Goal: Information Seeking & Learning: Learn about a topic

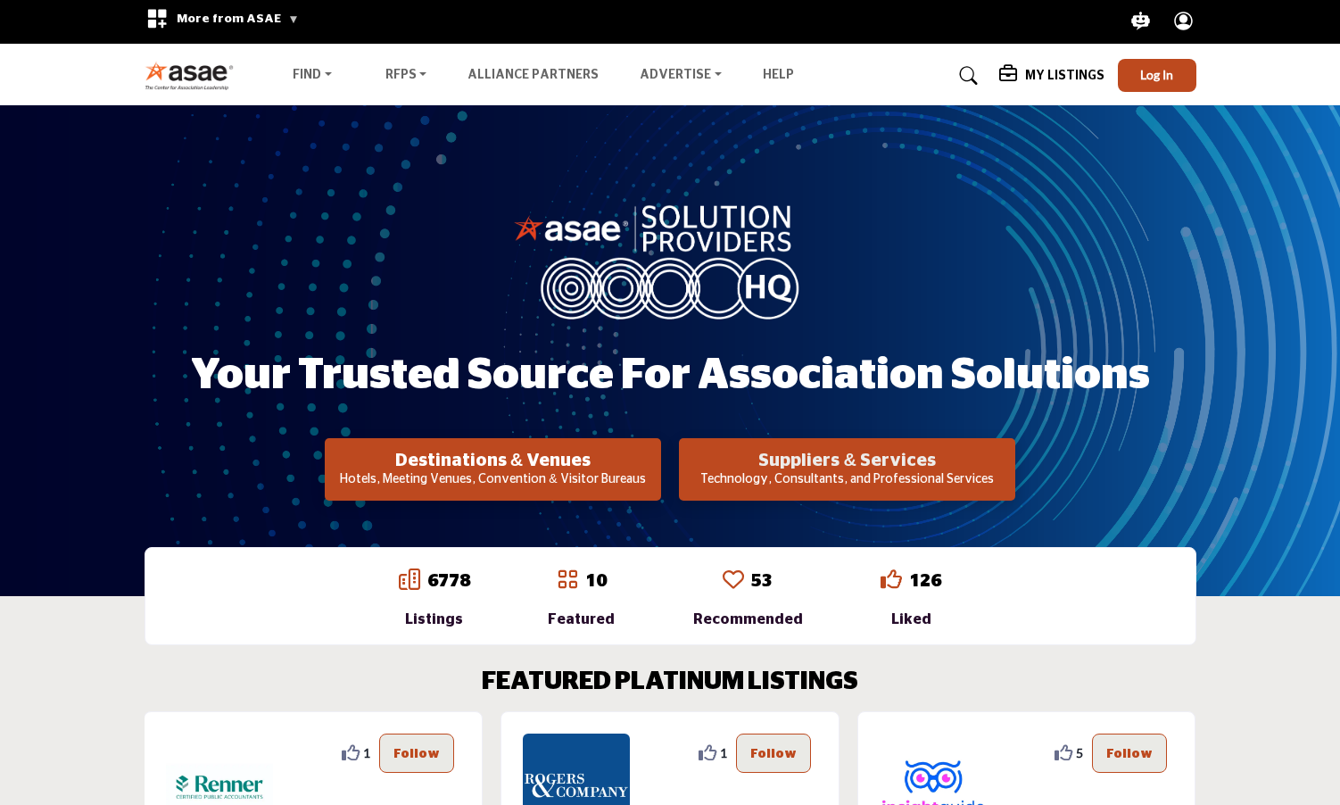
scroll to position [5, 1]
click at [656, 463] on h2 "Suppliers & Services" at bounding box center [493, 460] width 326 height 21
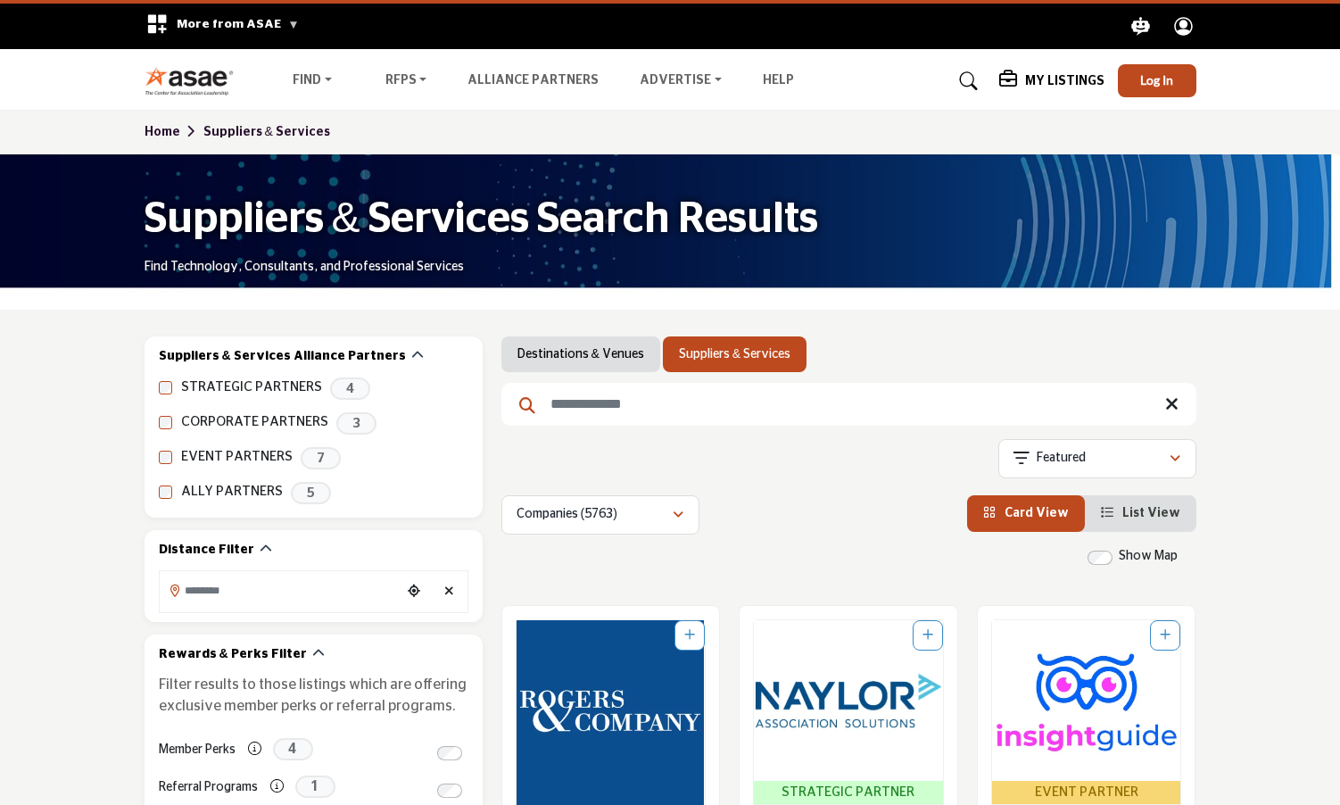
click at [596, 402] on input "Search Keyword" at bounding box center [848, 404] width 695 height 43
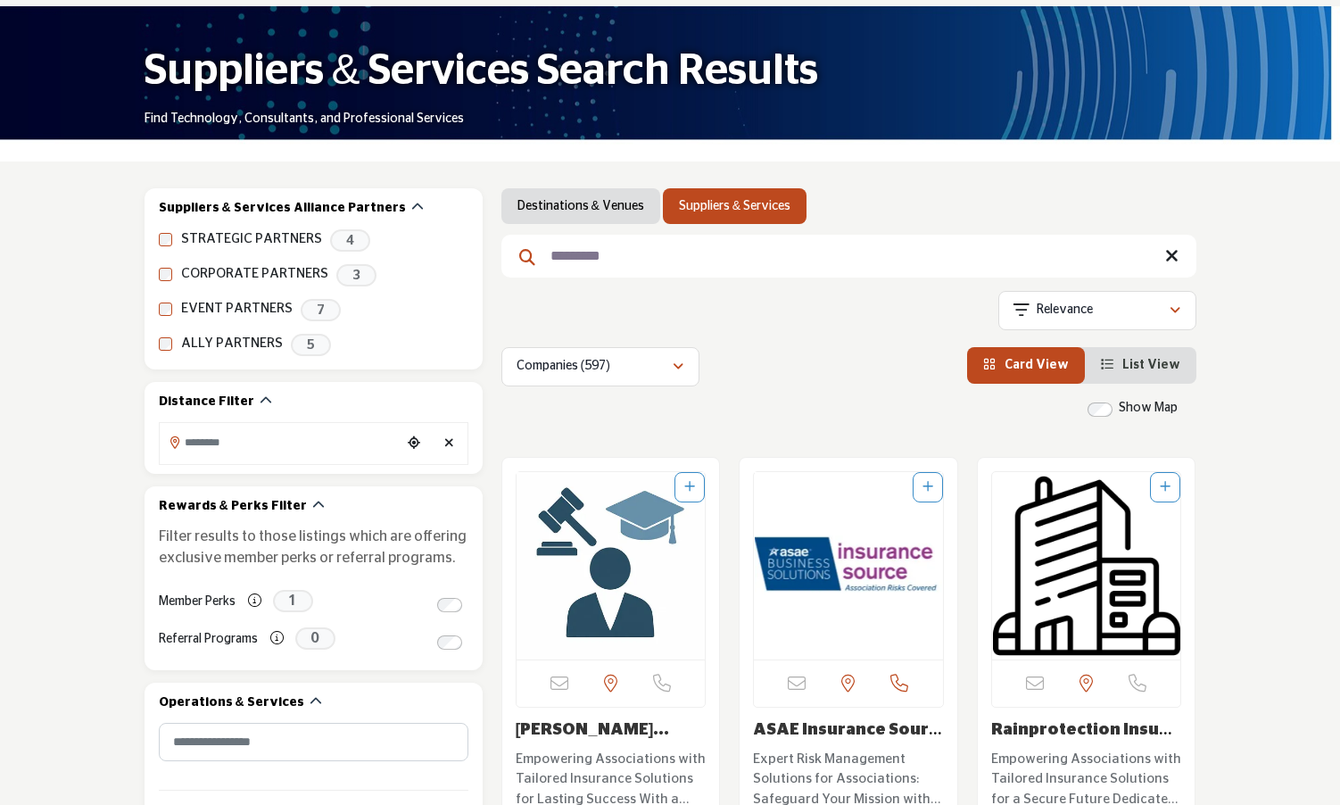
scroll to position [135, 0]
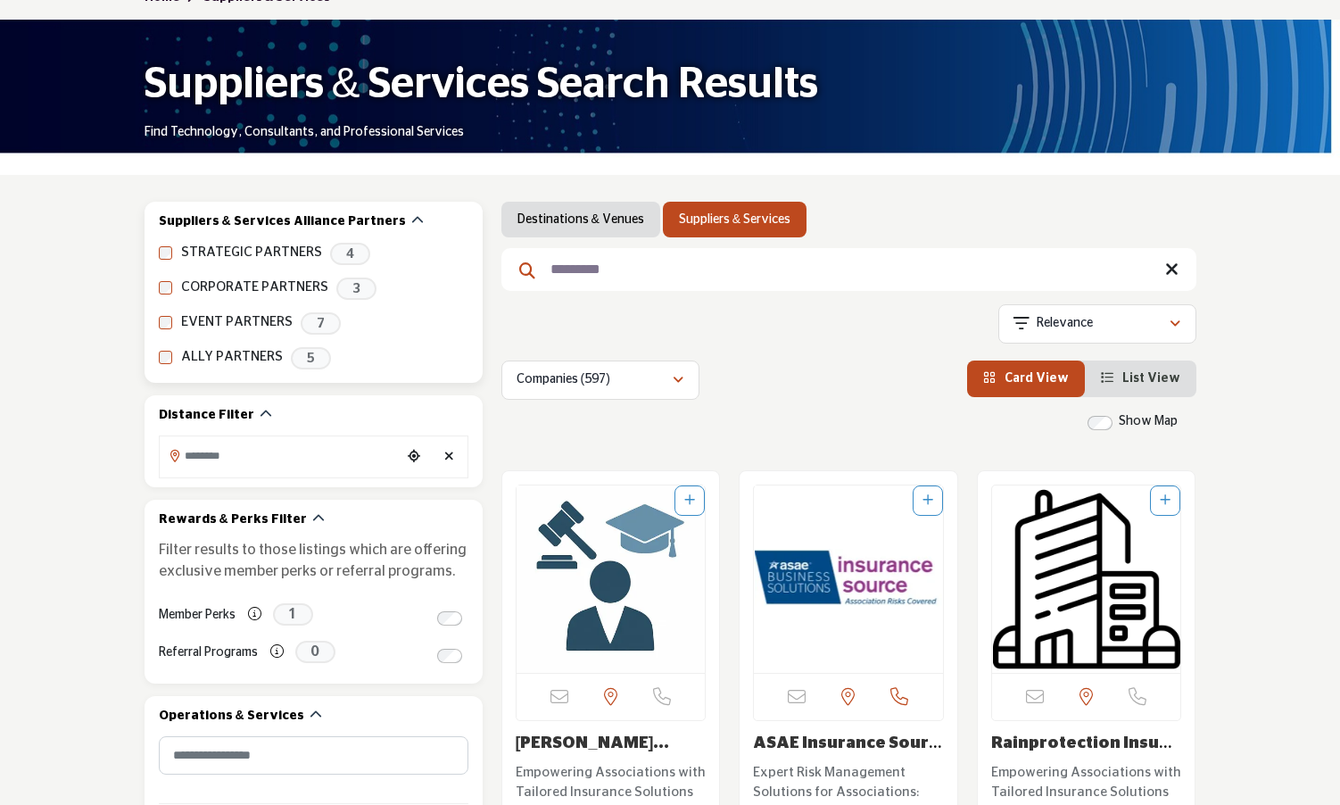
drag, startPoint x: 576, startPoint y: 268, endPoint x: 474, endPoint y: 258, distance: 103.1
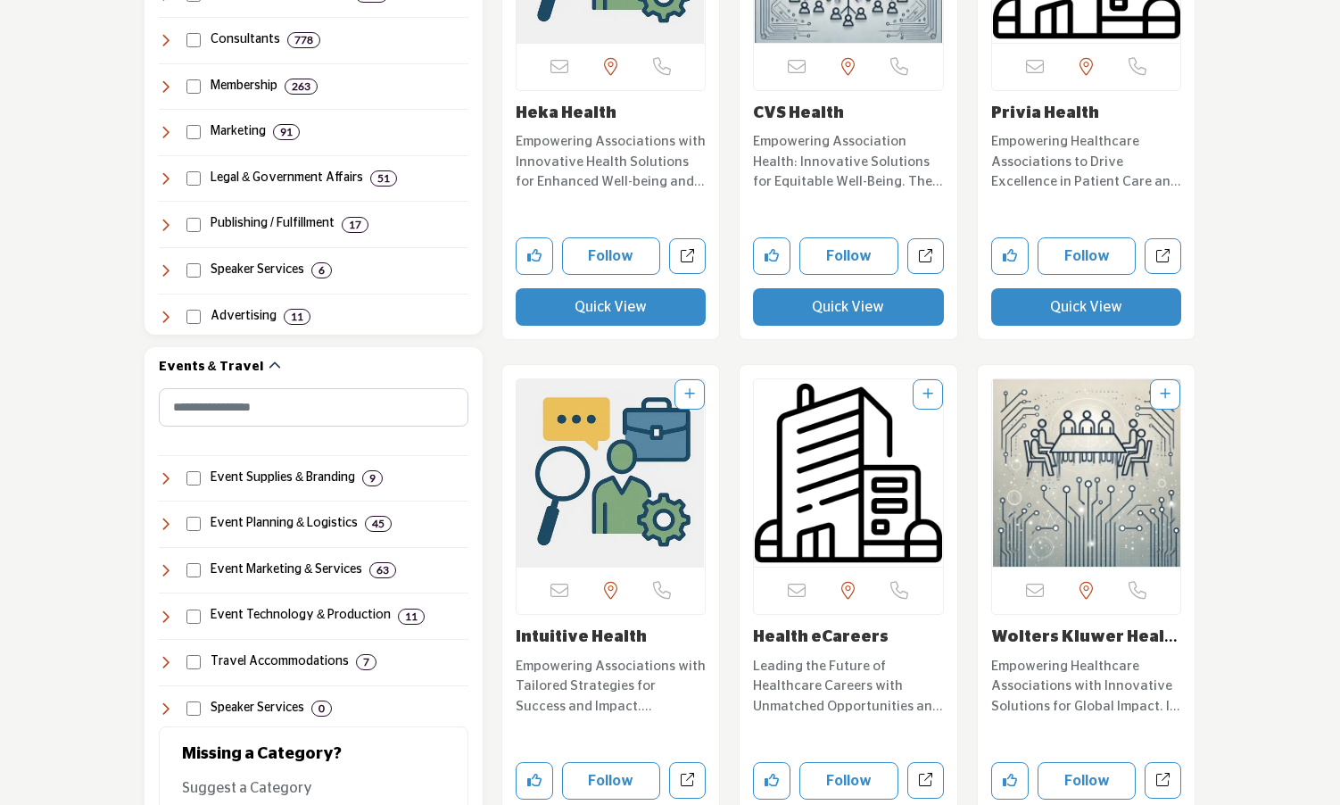
scroll to position [1299, 0]
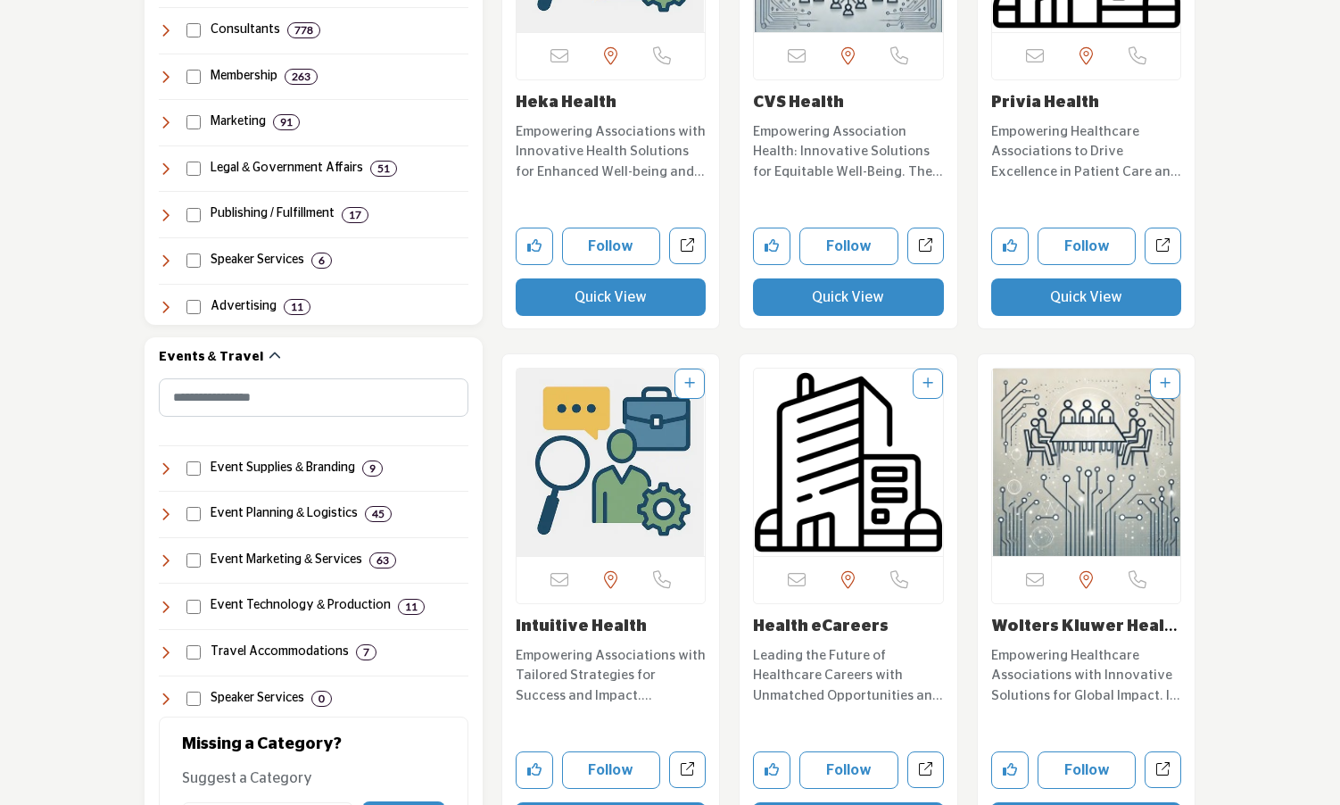
type input "******"
click at [1092, 481] on img "Open Listing in new tab" at bounding box center [1086, 462] width 189 height 187
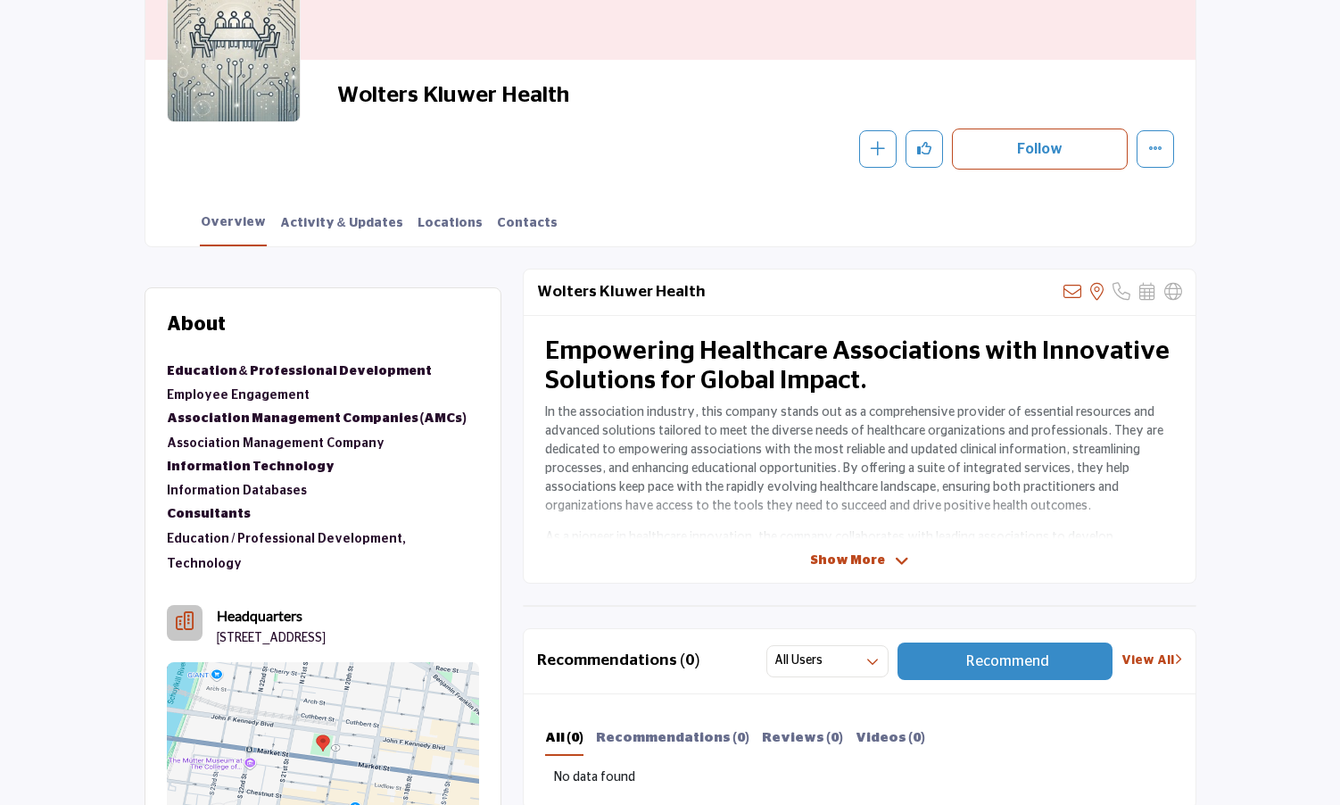
scroll to position [282, 0]
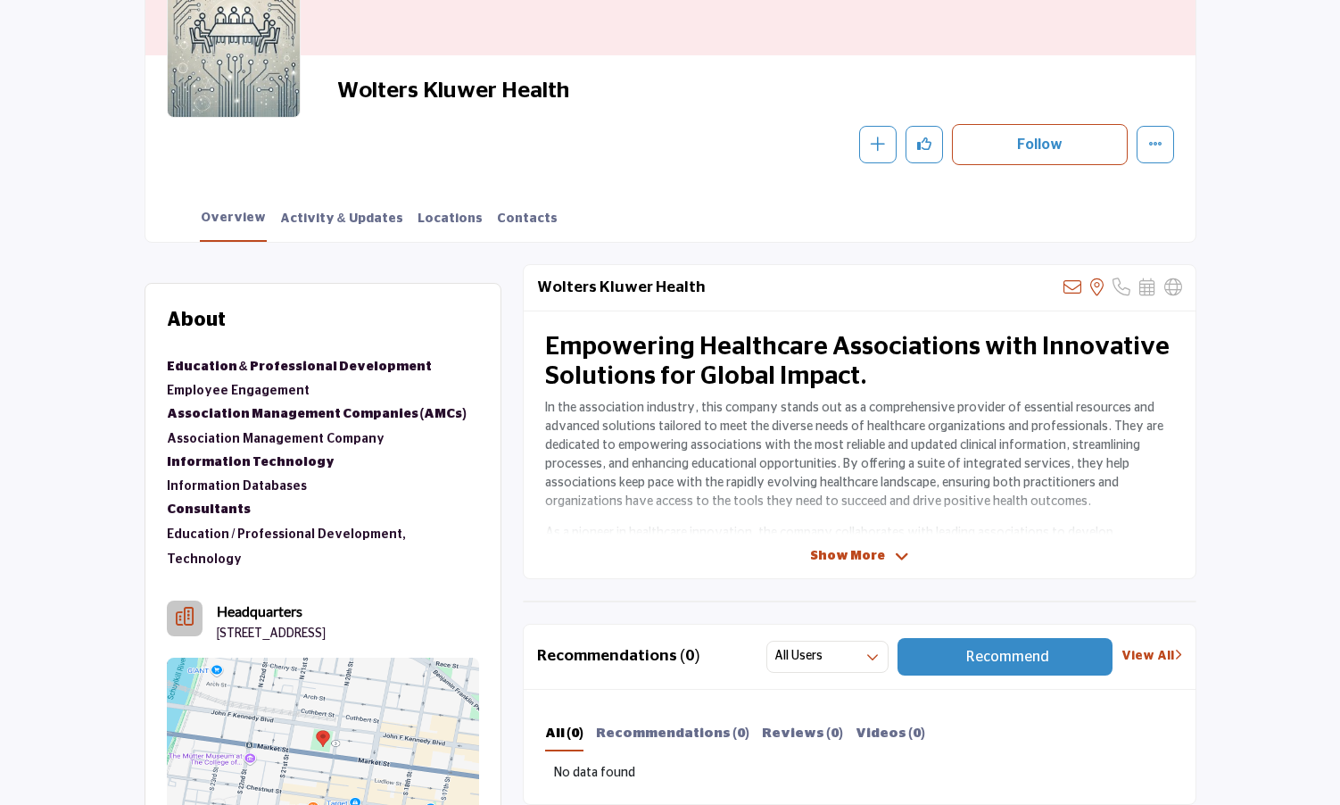
click at [850, 553] on span "Show More" at bounding box center [847, 556] width 75 height 19
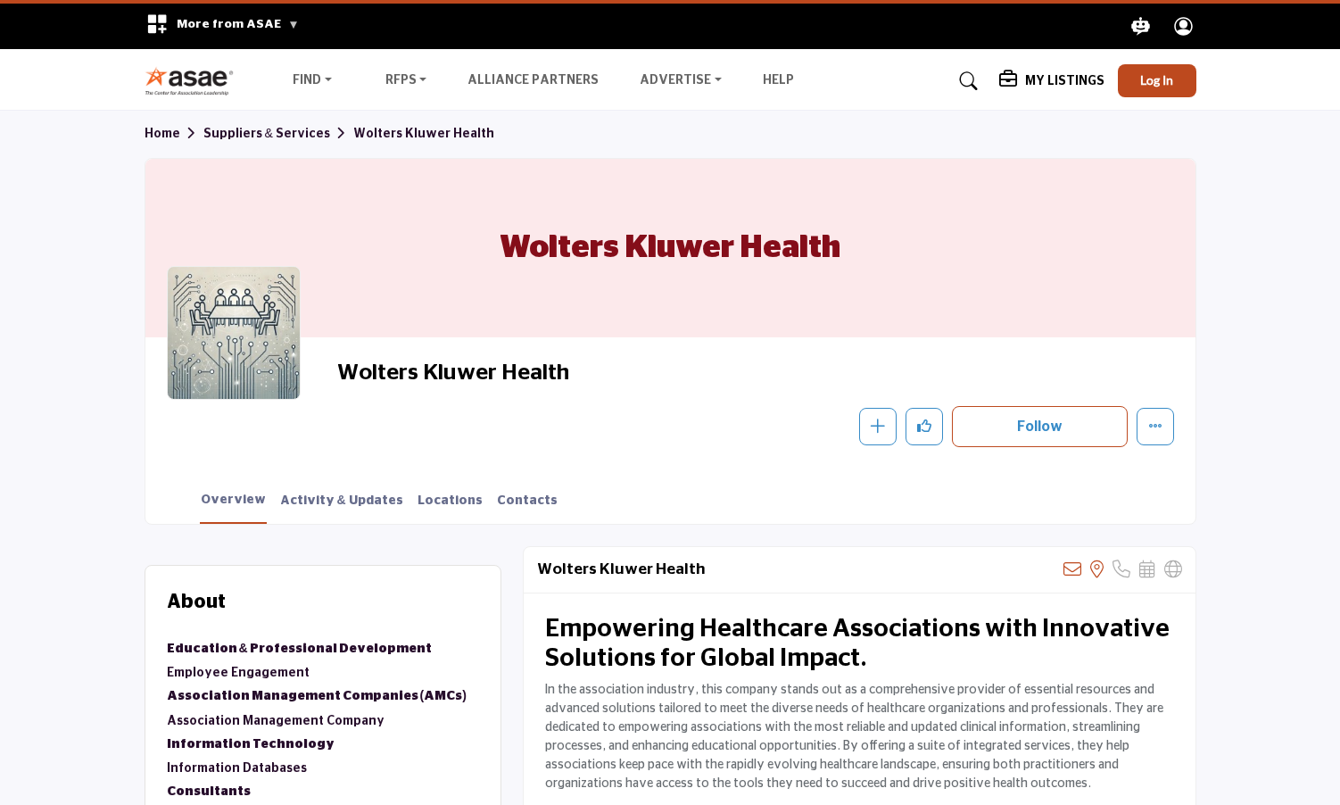
scroll to position [0, 0]
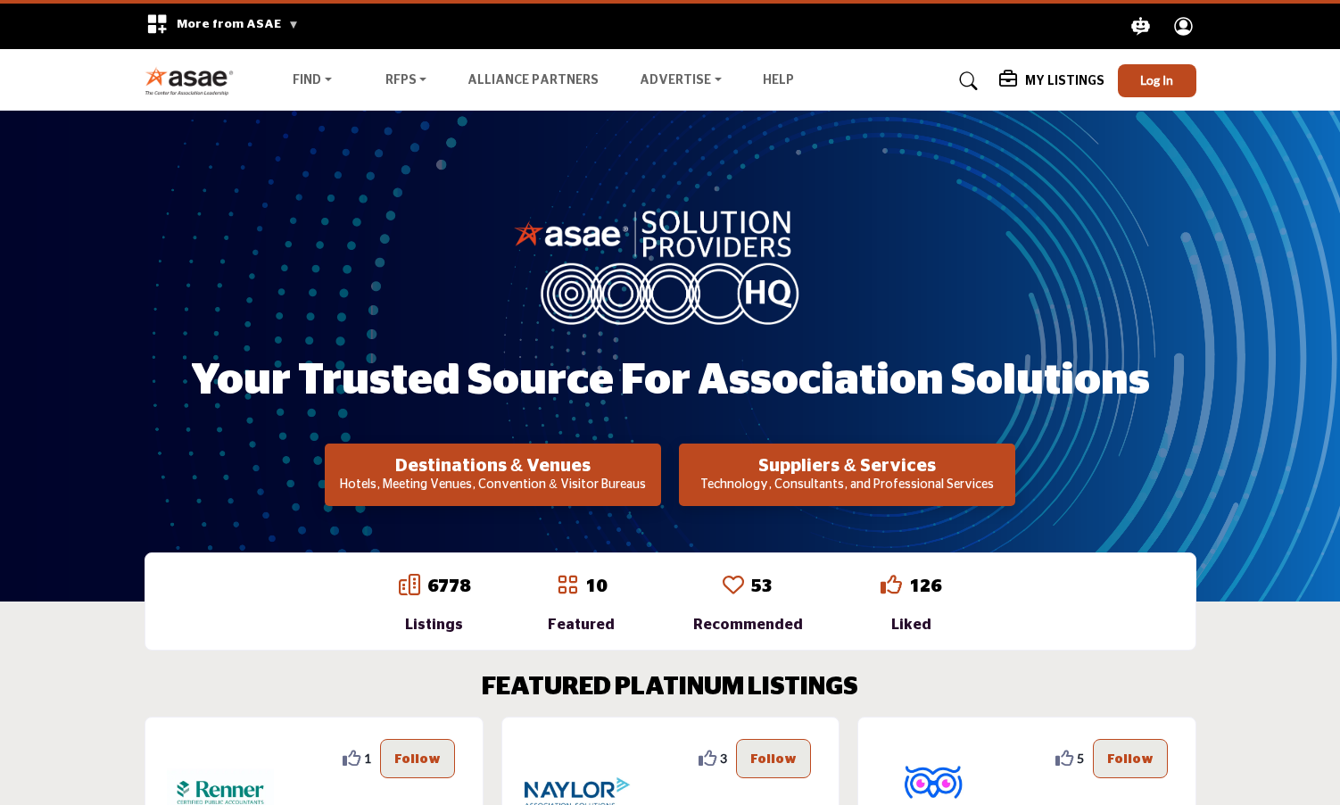
click at [656, 478] on p "Technology, Consultants, and Professional Services" at bounding box center [493, 485] width 326 height 18
